Goal: Download file/media

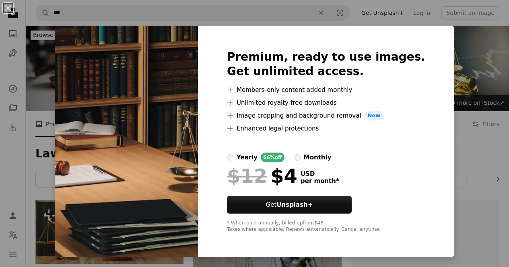
scroll to position [201, 0]
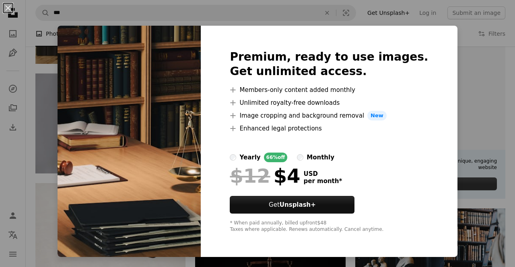
click at [457, 116] on div "An X shape Premium, ready to use images. Get unlimited access. A plus sign Memb…" at bounding box center [257, 133] width 515 height 267
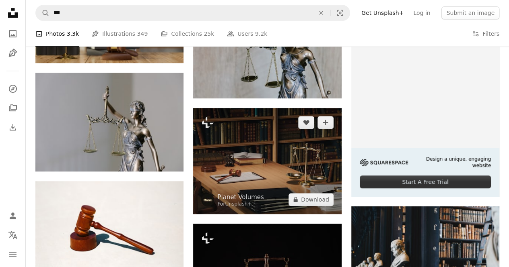
click at [228, 153] on img at bounding box center [267, 161] width 148 height 106
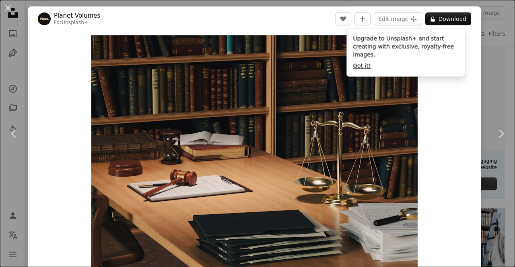
click at [358, 62] on button "Got it!" at bounding box center [362, 66] width 18 height 8
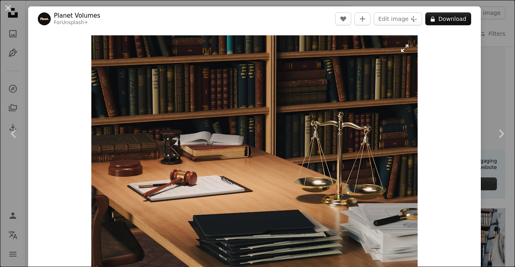
click at [400, 48] on img "Zoom in on this image" at bounding box center [254, 151] width 326 height 233
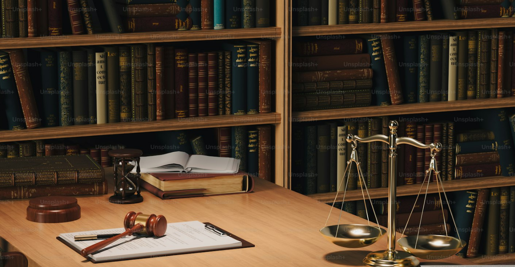
scroll to position [46, 0]
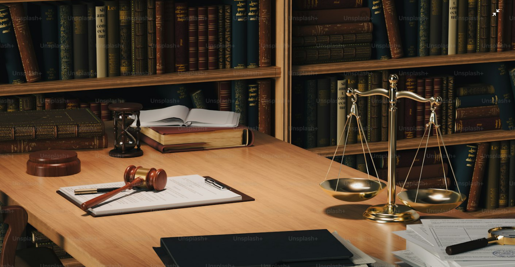
click at [488, 12] on img "Zoom out on this image" at bounding box center [257, 137] width 515 height 369
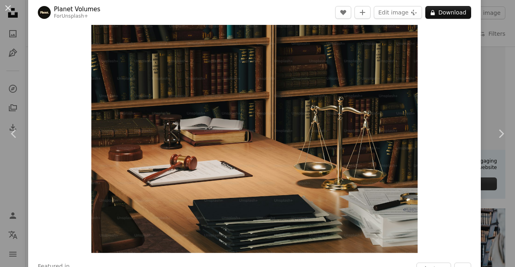
scroll to position [4, 0]
